Goal: Task Accomplishment & Management: Use online tool/utility

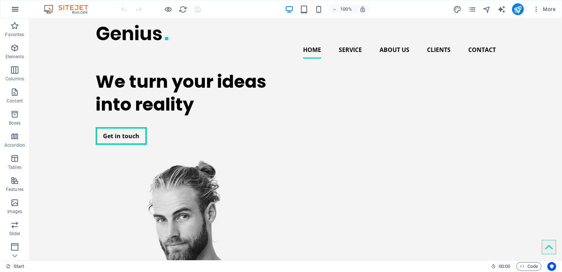
click at [12, 7] on icon "button" at bounding box center [15, 9] width 9 height 9
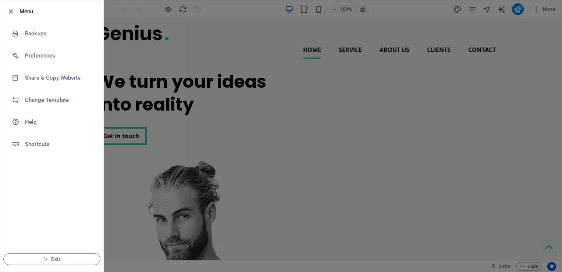
click at [155, 71] on div at bounding box center [281, 136] width 562 height 272
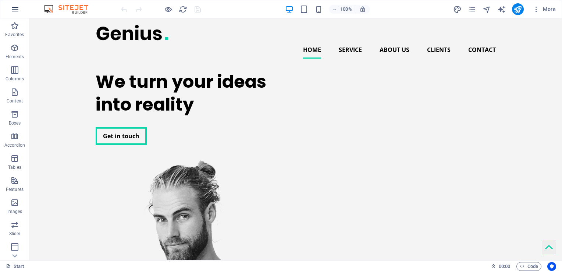
click at [19, 10] on icon "button" at bounding box center [15, 9] width 9 height 9
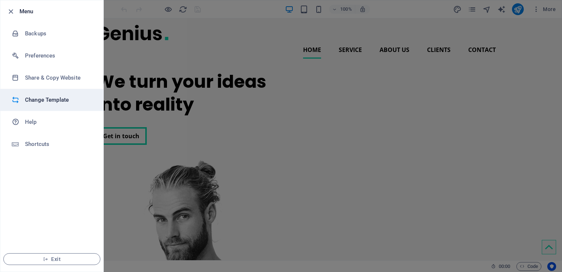
click at [50, 102] on h6 "Change Template" at bounding box center [59, 99] width 68 height 9
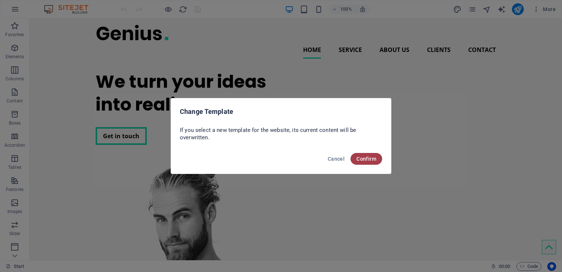
click at [353, 158] on button "Confirm" at bounding box center [367, 159] width 32 height 12
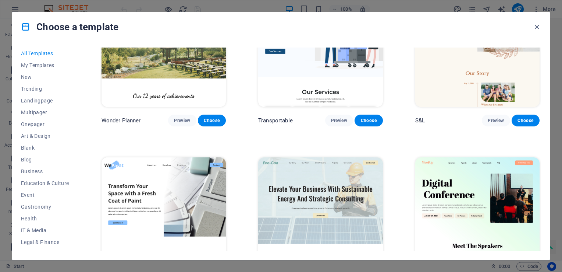
scroll to position [427, 0]
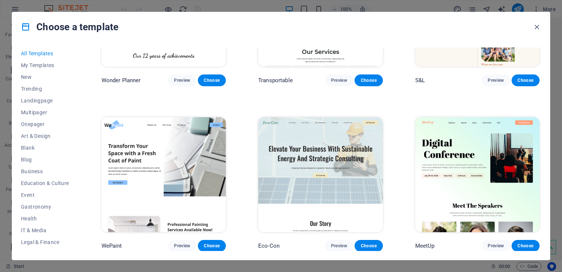
drag, startPoint x: 79, startPoint y: 133, endPoint x: 78, endPoint y: 151, distance: 17.7
click at [78, 151] on div "All Templates My Templates New Trending Landingpage Multipager Onepager Art & D…" at bounding box center [281, 151] width 538 height 218
click at [29, 172] on span "Business" at bounding box center [45, 171] width 48 height 6
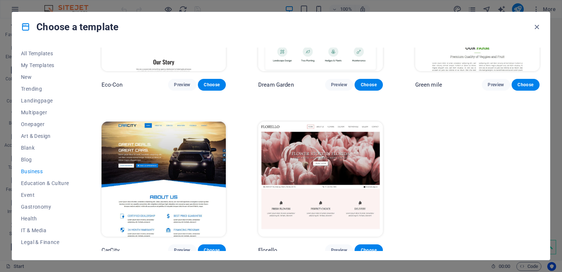
scroll to position [96, 0]
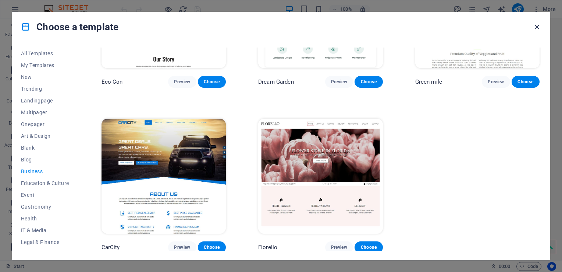
click at [537, 27] on icon "button" at bounding box center [537, 27] width 8 height 8
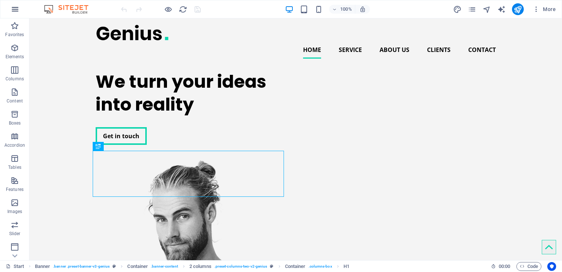
click at [13, 10] on icon "button" at bounding box center [15, 9] width 9 height 9
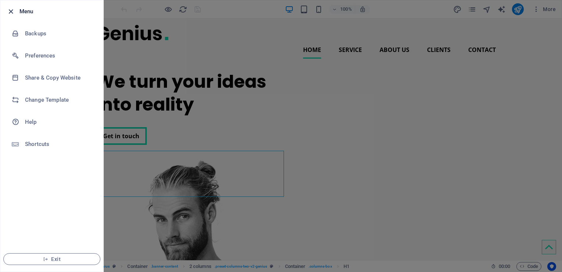
click at [13, 12] on icon "button" at bounding box center [11, 11] width 8 height 8
